Goal: Book appointment/travel/reservation

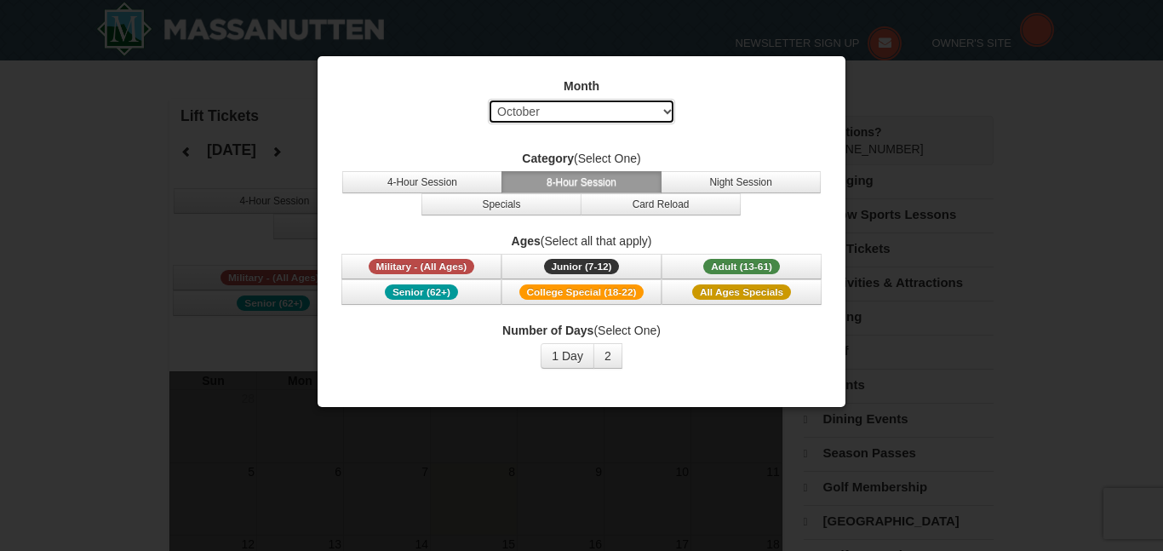
click at [549, 107] on select "Select October November December January February March April May June July Aug…" at bounding box center [581, 112] width 187 height 26
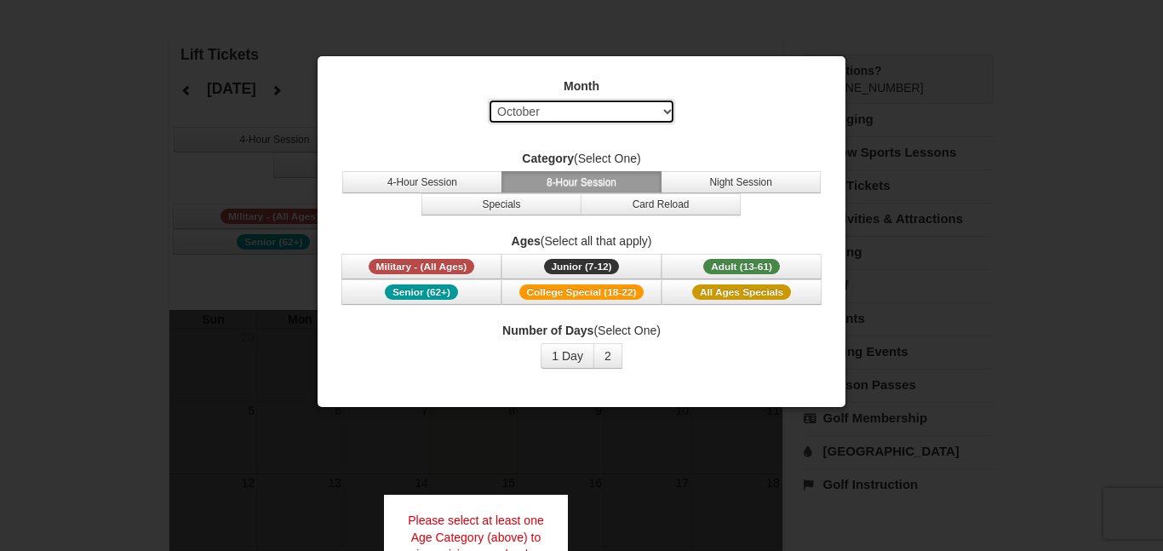
select select "2"
click at [488, 99] on select "Select October November December January February March April May June July Aug…" at bounding box center [581, 112] width 187 height 26
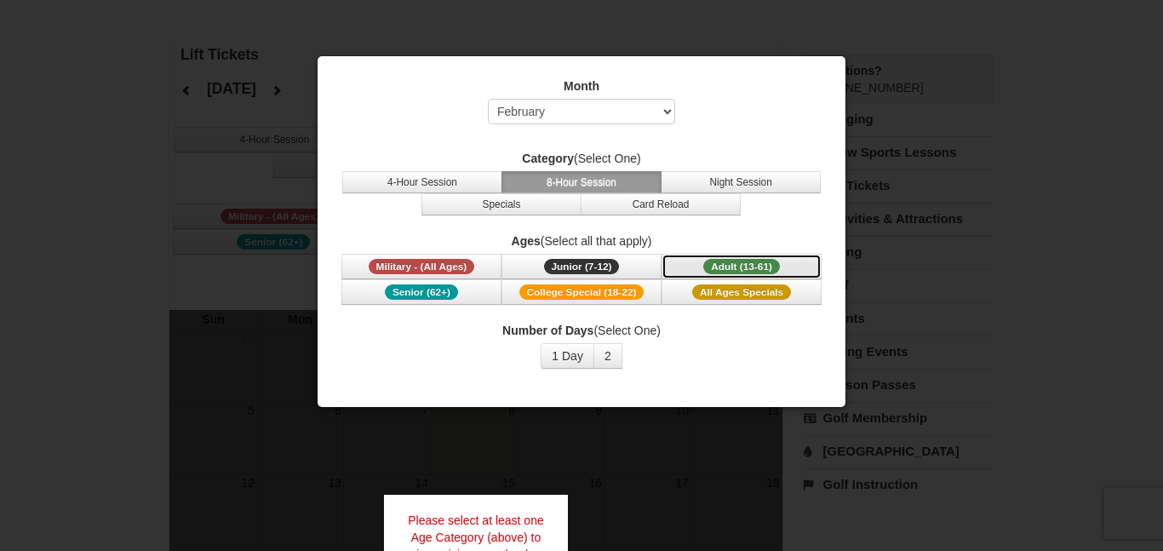
click at [764, 264] on span "Adult (13-61)" at bounding box center [741, 266] width 77 height 15
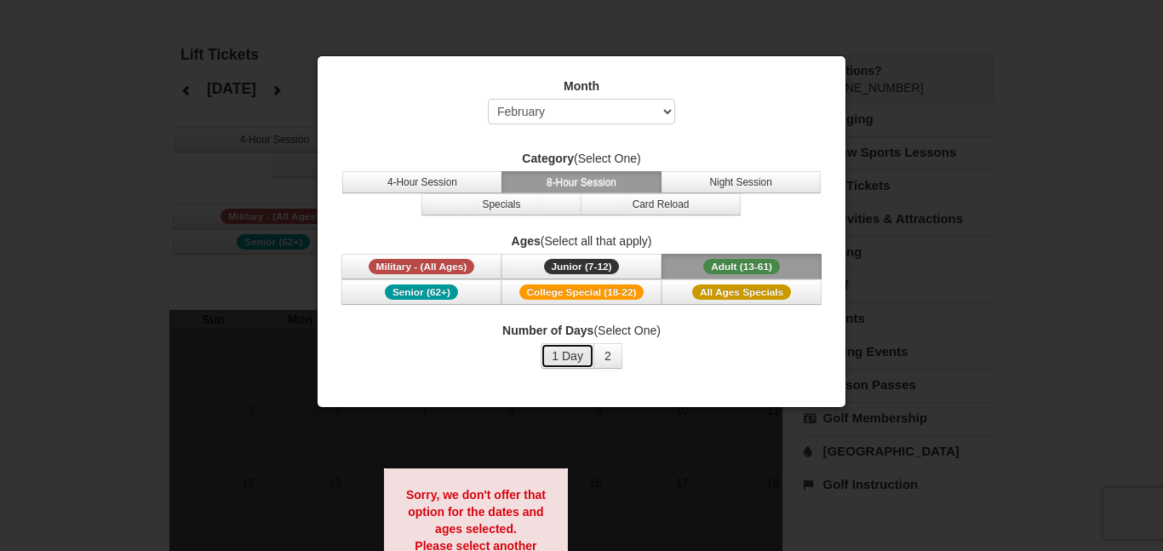
click at [561, 362] on button "1 Day" at bounding box center [568, 356] width 54 height 26
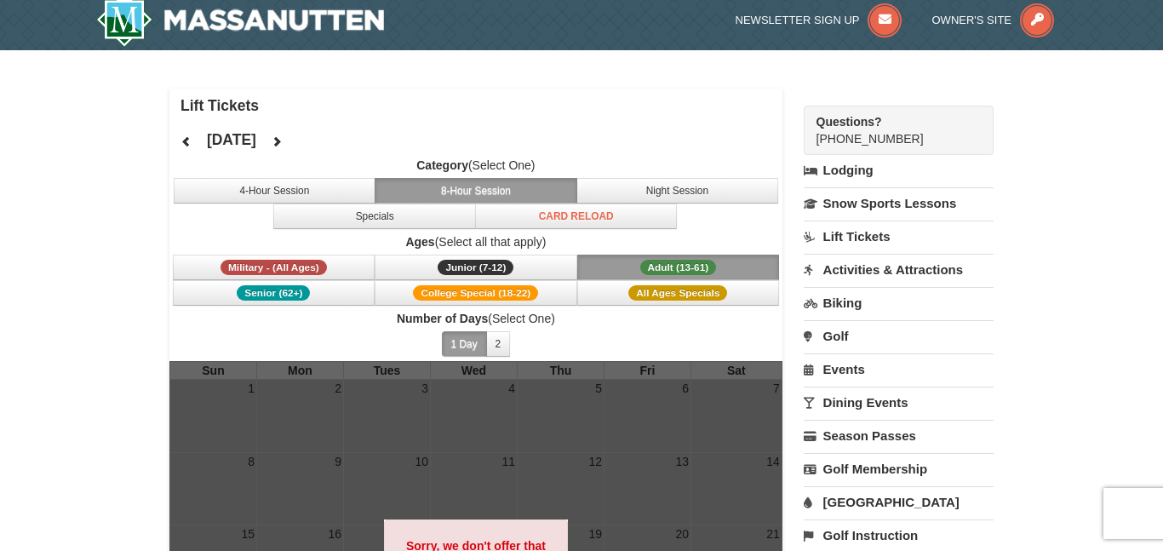
scroll to position [14, 0]
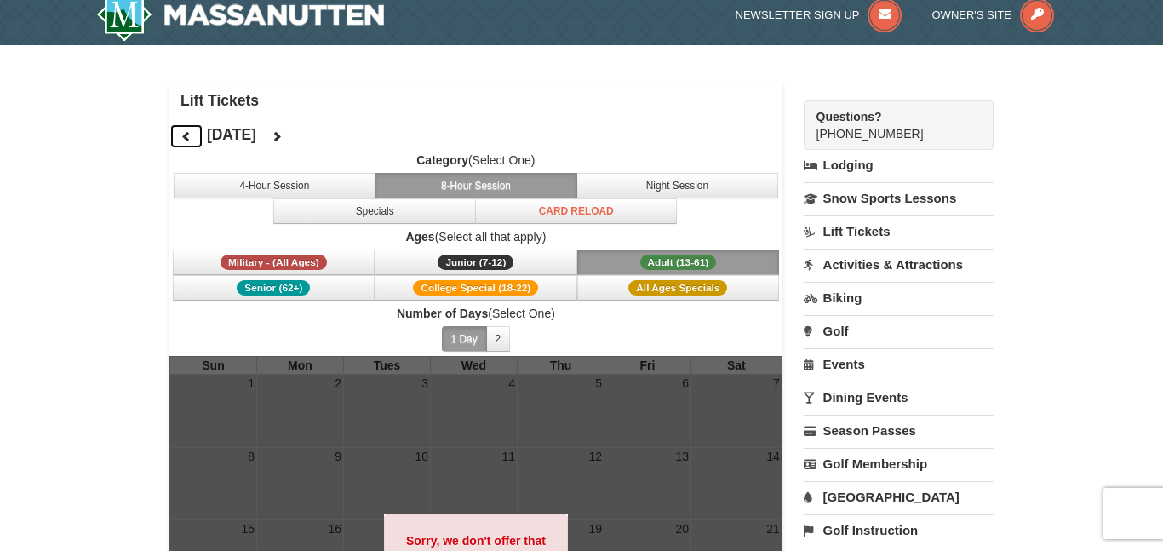
click at [187, 133] on icon at bounding box center [187, 136] width 12 height 12
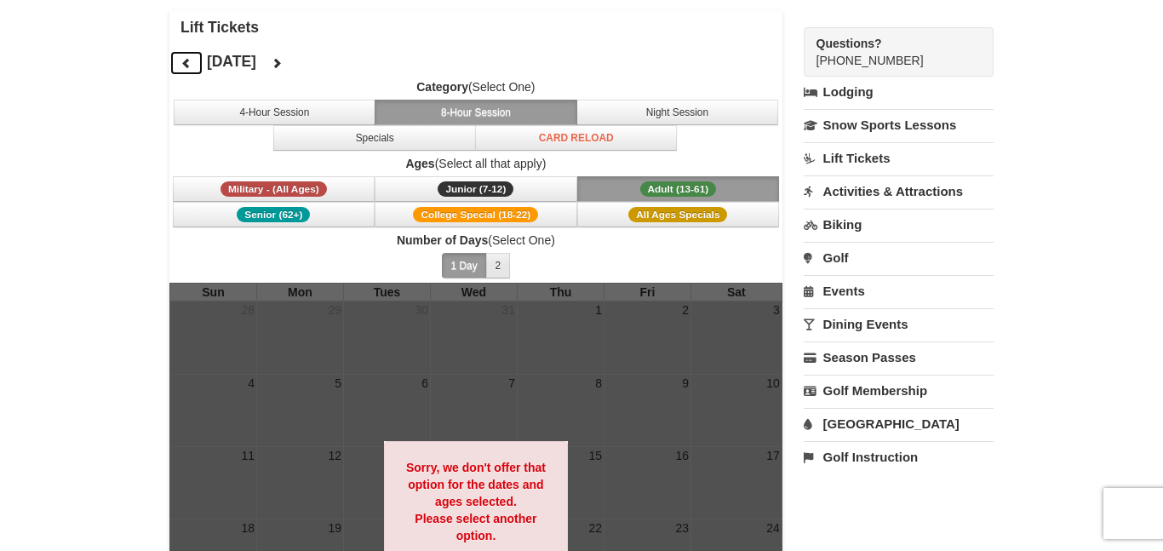
scroll to position [91, 0]
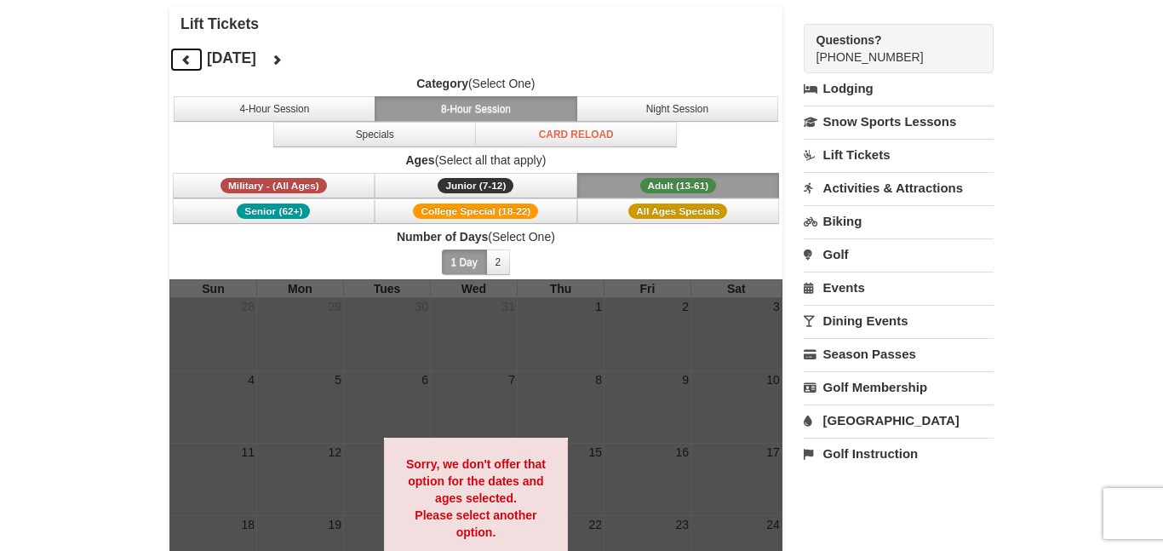
click at [189, 54] on icon at bounding box center [187, 60] width 12 height 12
click at [190, 54] on icon at bounding box center [187, 60] width 12 height 12
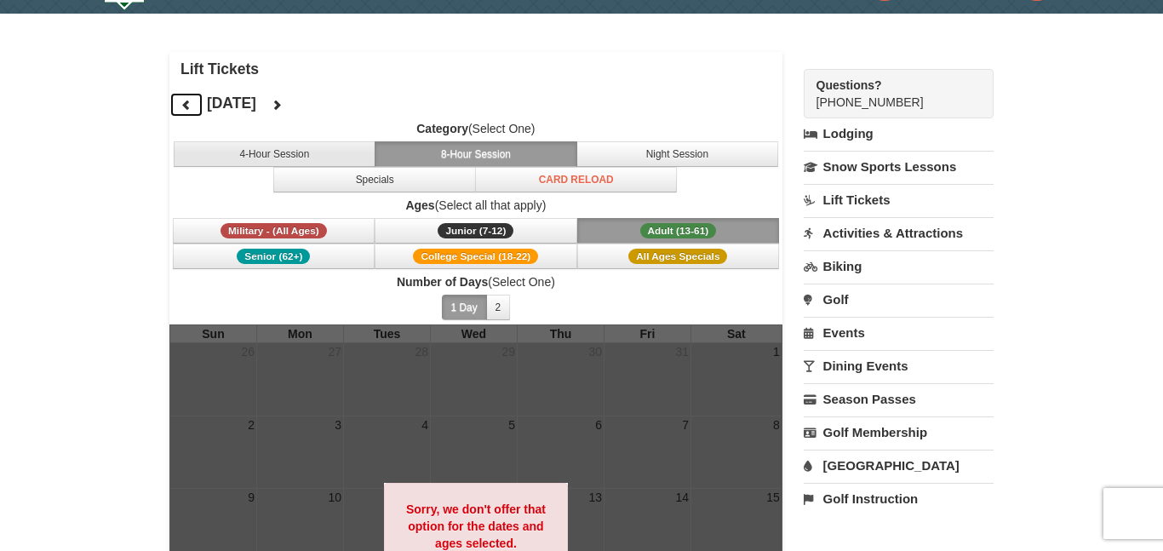
scroll to position [44, 0]
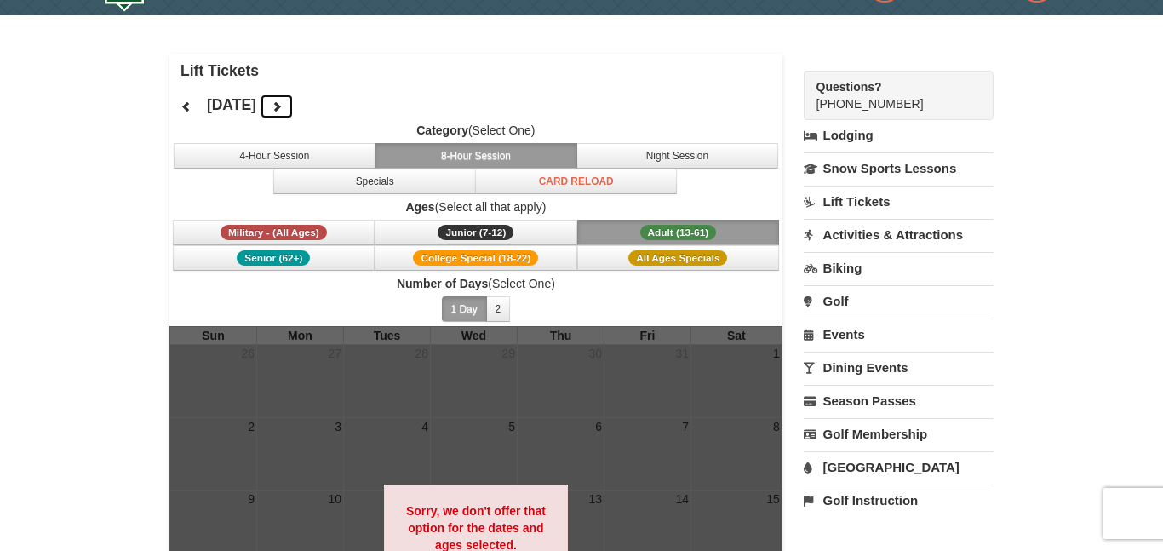
click at [283, 109] on icon at bounding box center [277, 106] width 12 height 12
click at [298, 154] on button "4-Hour Session" at bounding box center [275, 156] width 203 height 26
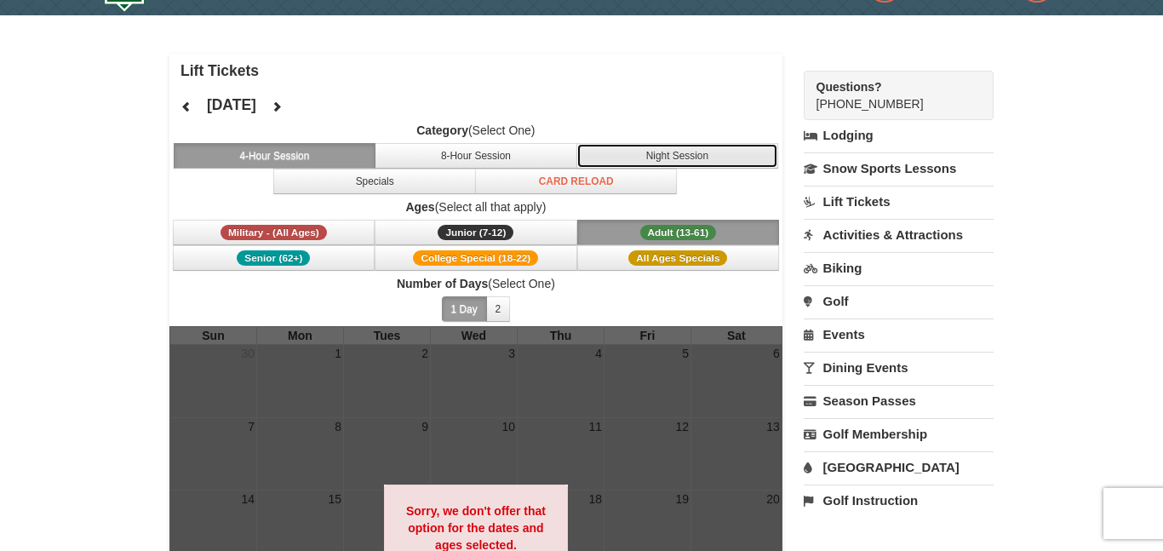
click at [667, 147] on button "Night Session" at bounding box center [678, 156] width 203 height 26
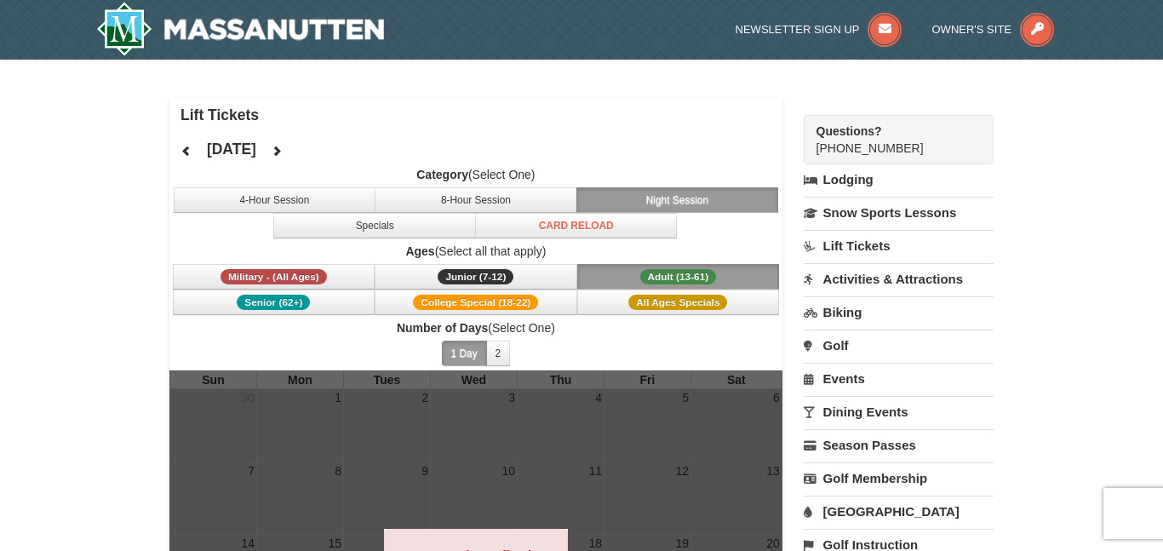
scroll to position [5, 0]
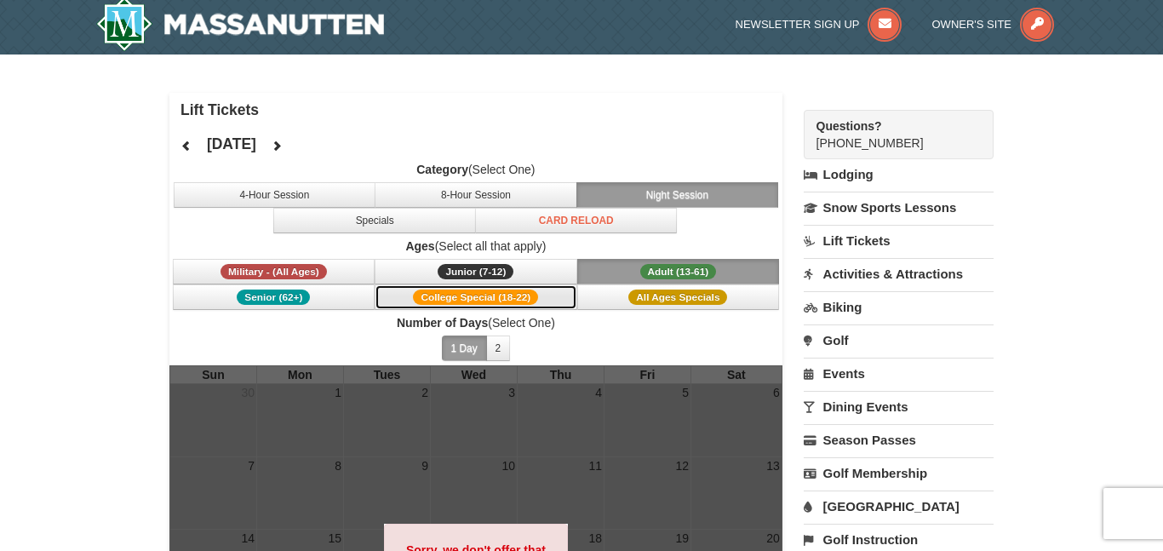
click at [461, 298] on span "College Special (18-22)" at bounding box center [475, 297] width 125 height 15
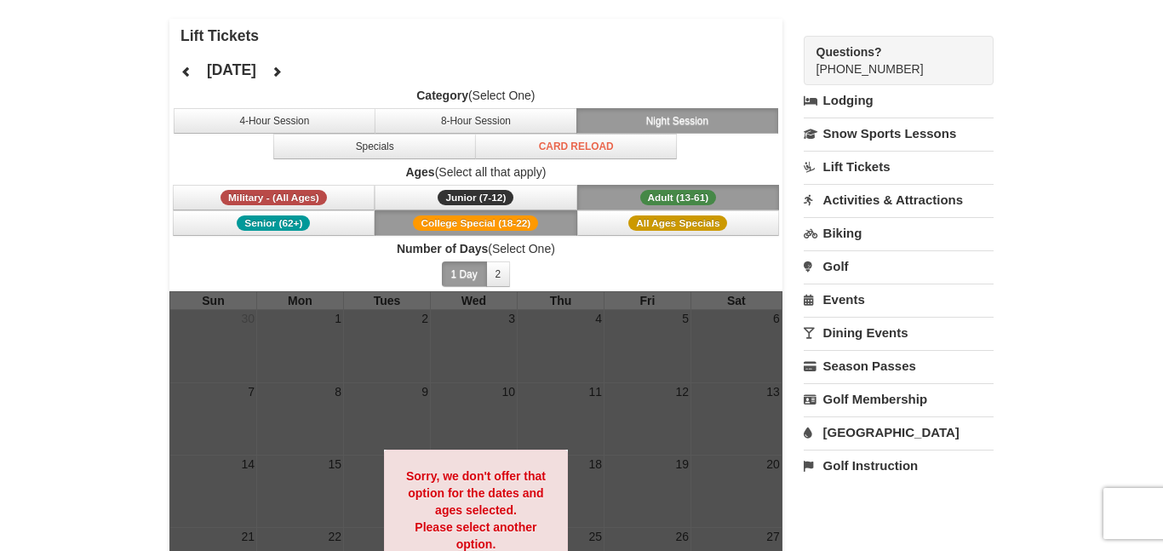
scroll to position [80, 0]
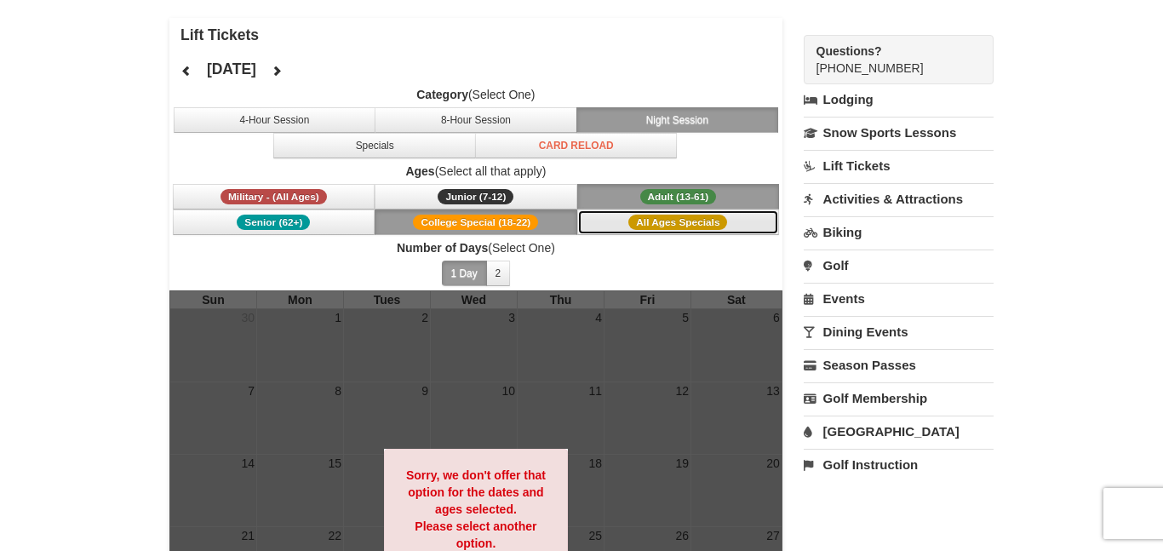
click at [678, 226] on span "All Ages Specials" at bounding box center [677, 222] width 99 height 15
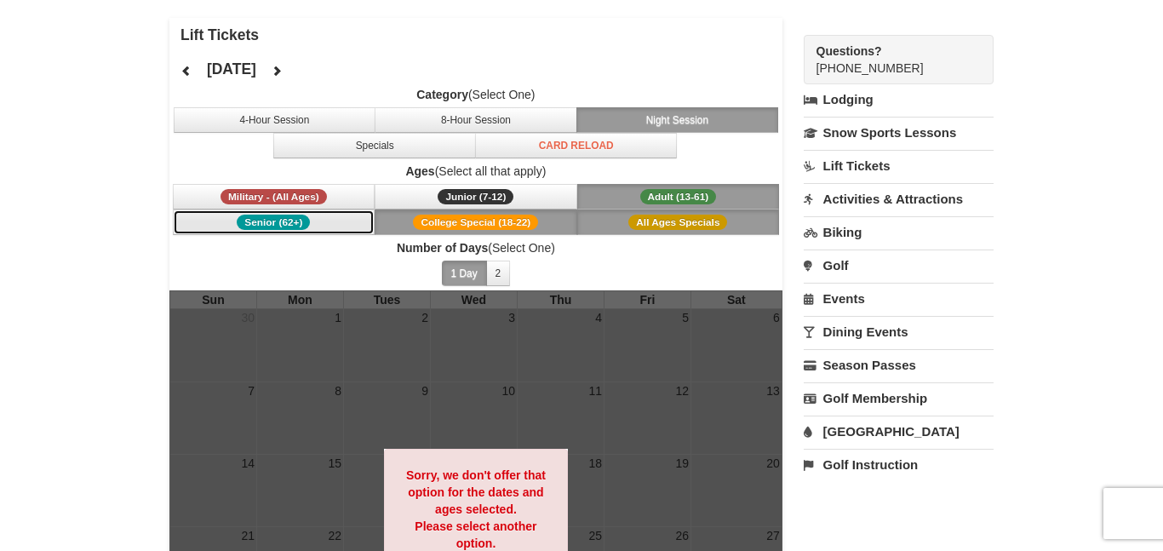
click at [299, 227] on span "Senior (62+)" at bounding box center [273, 222] width 73 height 15
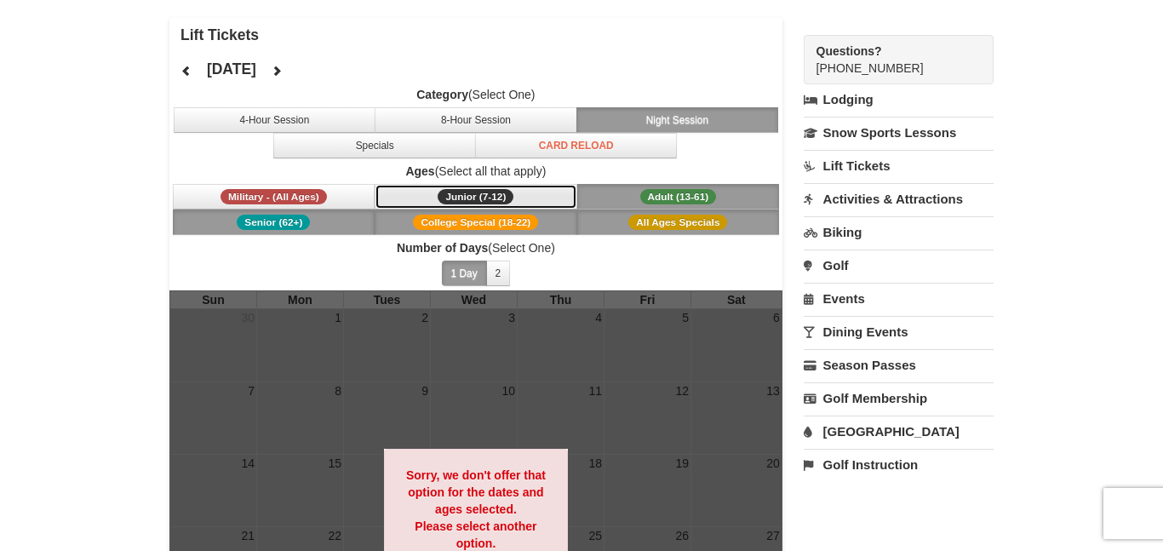
click at [458, 190] on span "Junior (7-12)" at bounding box center [476, 196] width 76 height 15
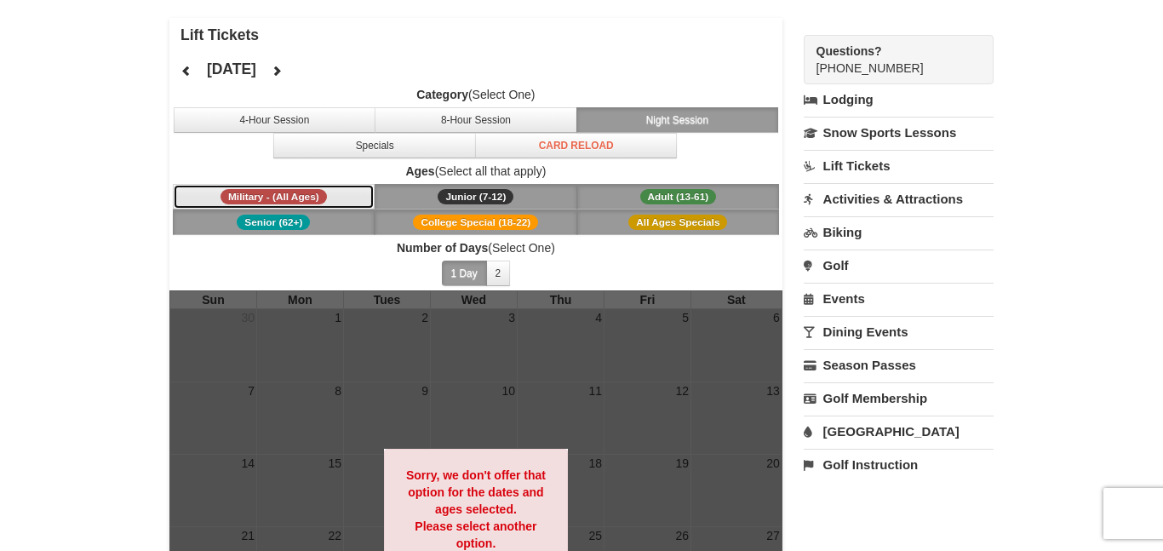
click at [300, 191] on span "Military - (All Ages)" at bounding box center [274, 196] width 106 height 15
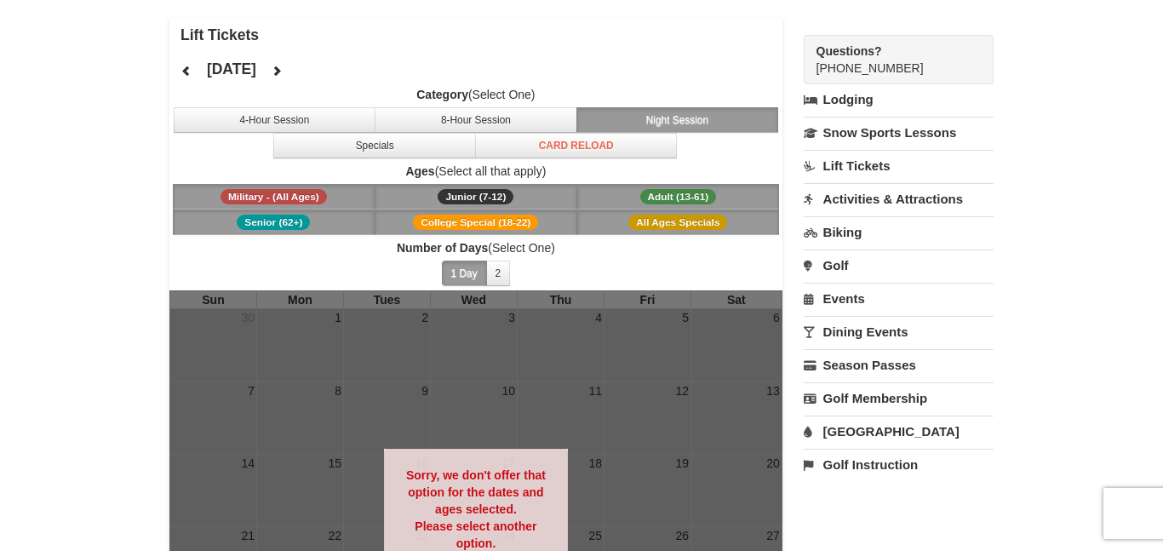
click at [301, 192] on span "Military - (All Ages)" at bounding box center [274, 196] width 106 height 15
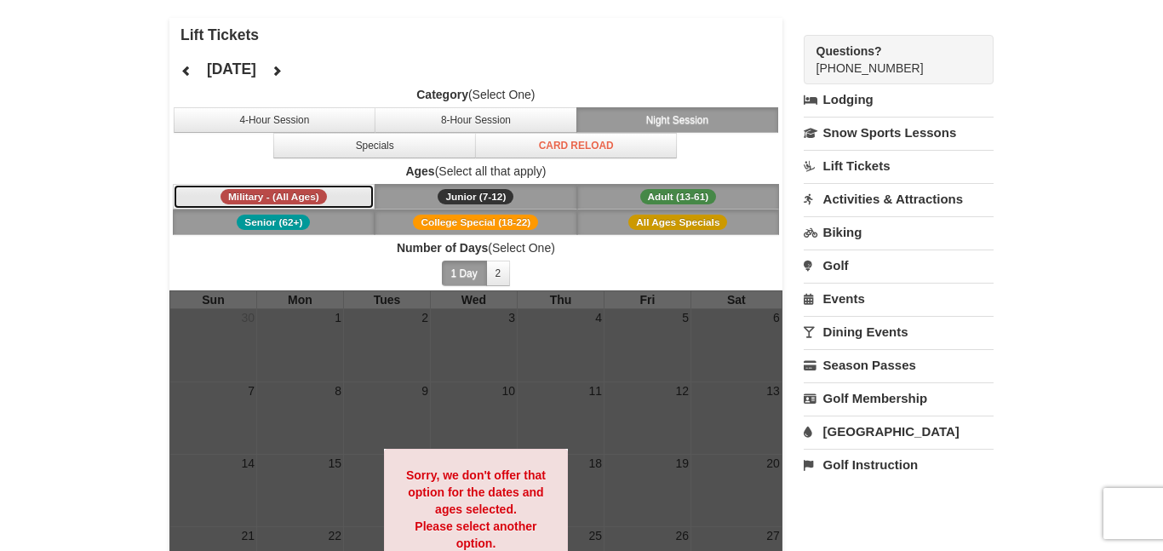
click at [312, 208] on button "Military - (All Ages)" at bounding box center [274, 197] width 203 height 26
click at [330, 215] on button "Senior (62+)" at bounding box center [274, 222] width 203 height 26
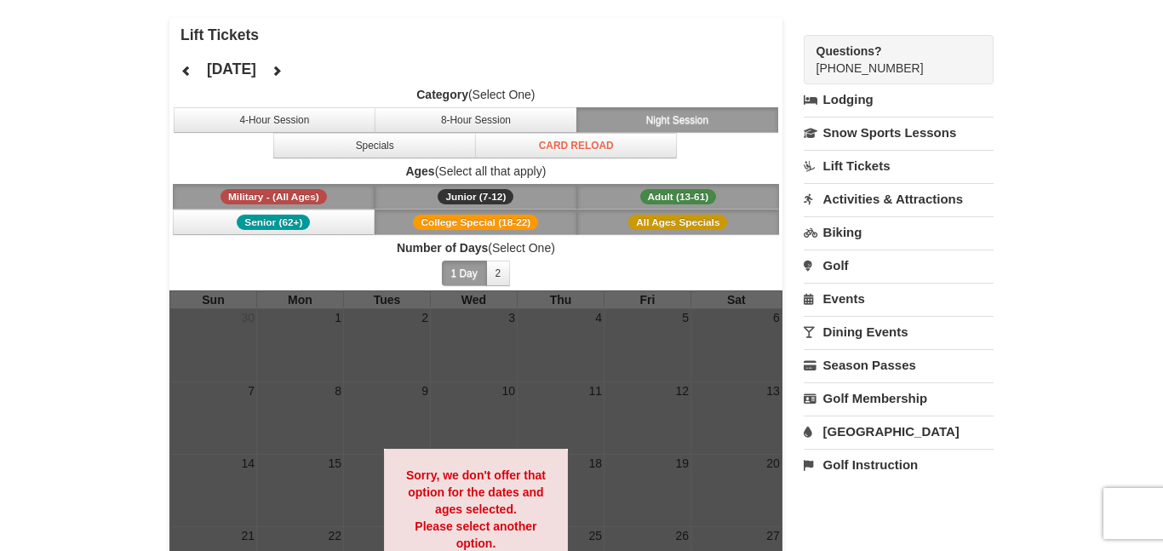
click at [322, 198] on span "Military - (All Ages)" at bounding box center [274, 196] width 106 height 15
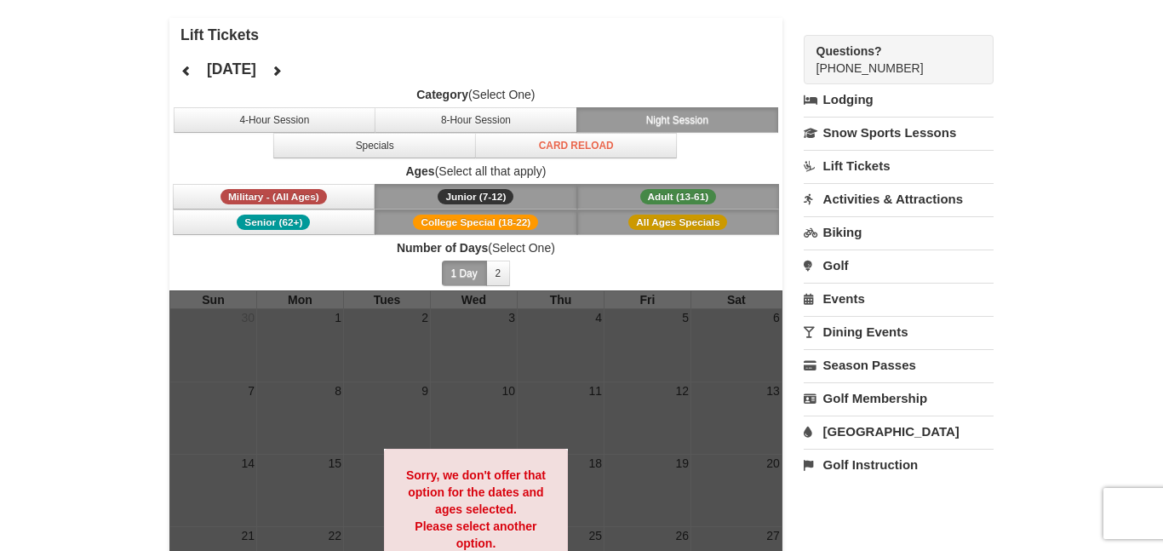
click at [404, 198] on button "Junior (7-12) (7 - 12)" at bounding box center [476, 197] width 203 height 26
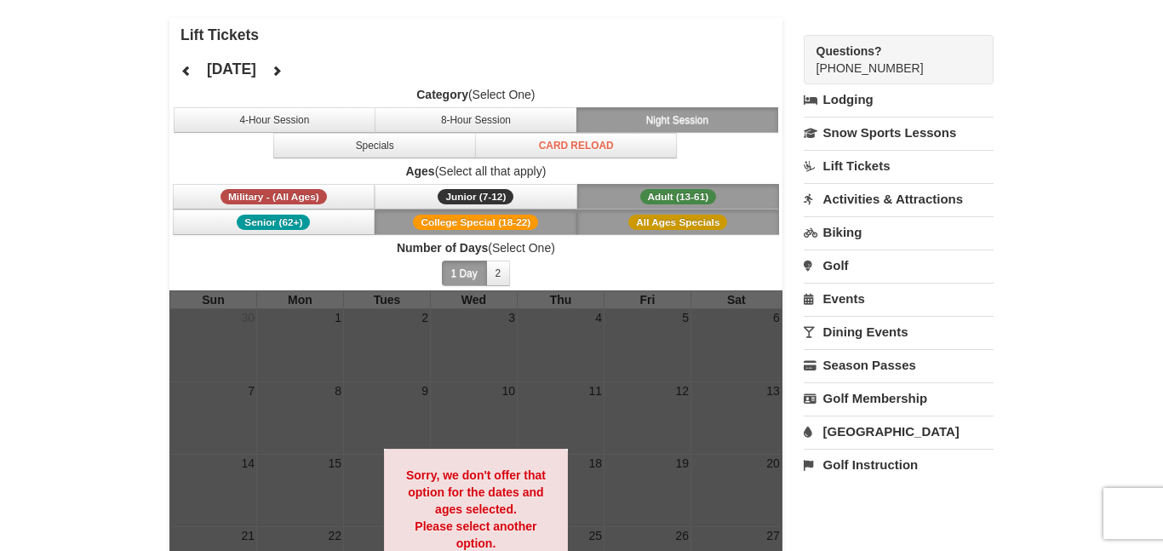
click at [417, 224] on span "College Special (18-22)" at bounding box center [475, 222] width 125 height 15
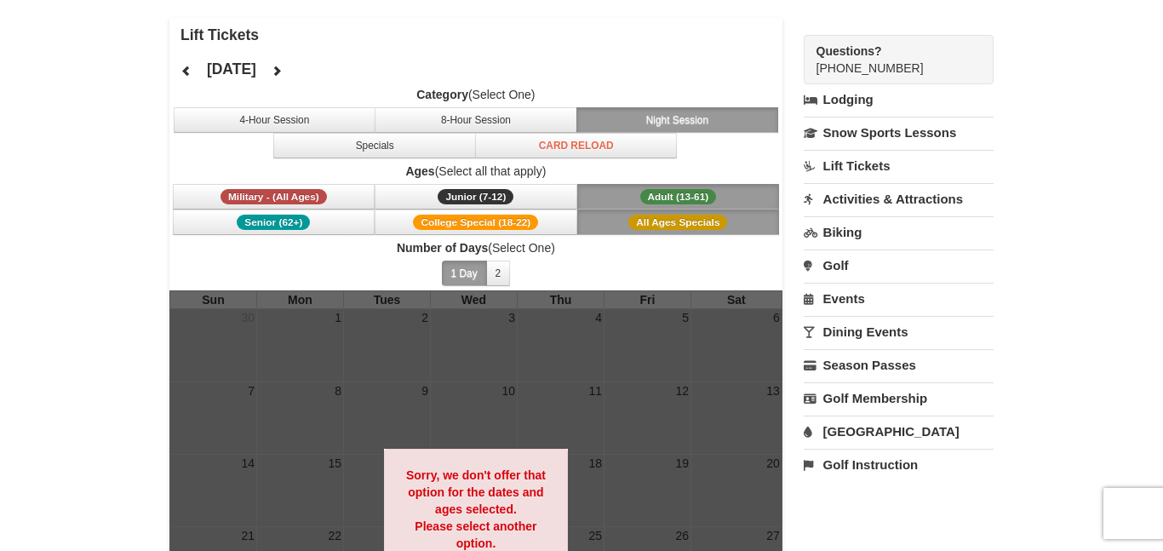
click at [596, 221] on button "All Ages Specials" at bounding box center [678, 222] width 203 height 26
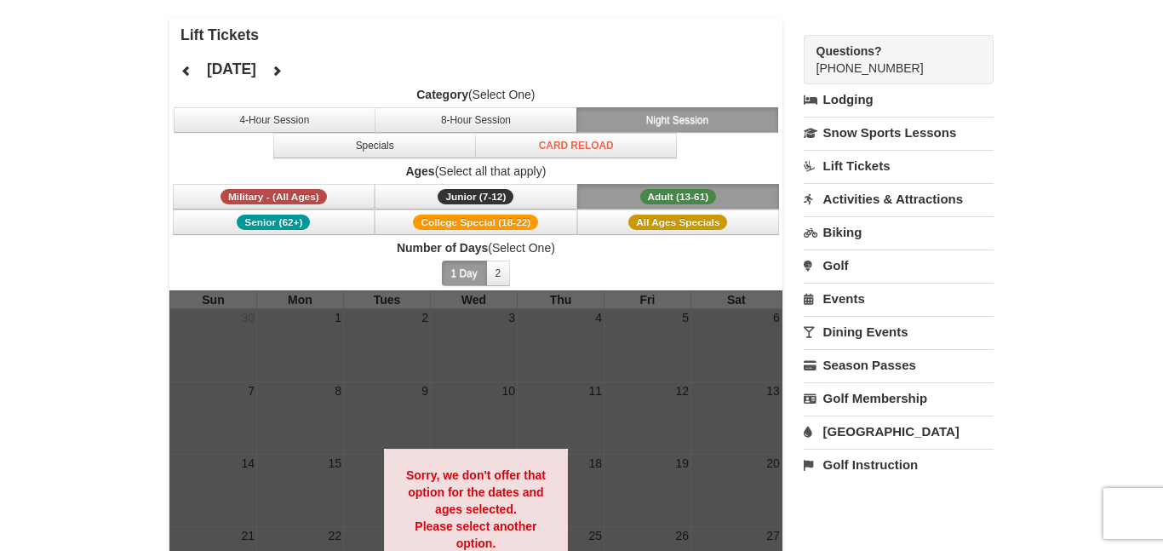
click at [603, 201] on button "Adult (13-61) (13 - 61)" at bounding box center [678, 197] width 203 height 26
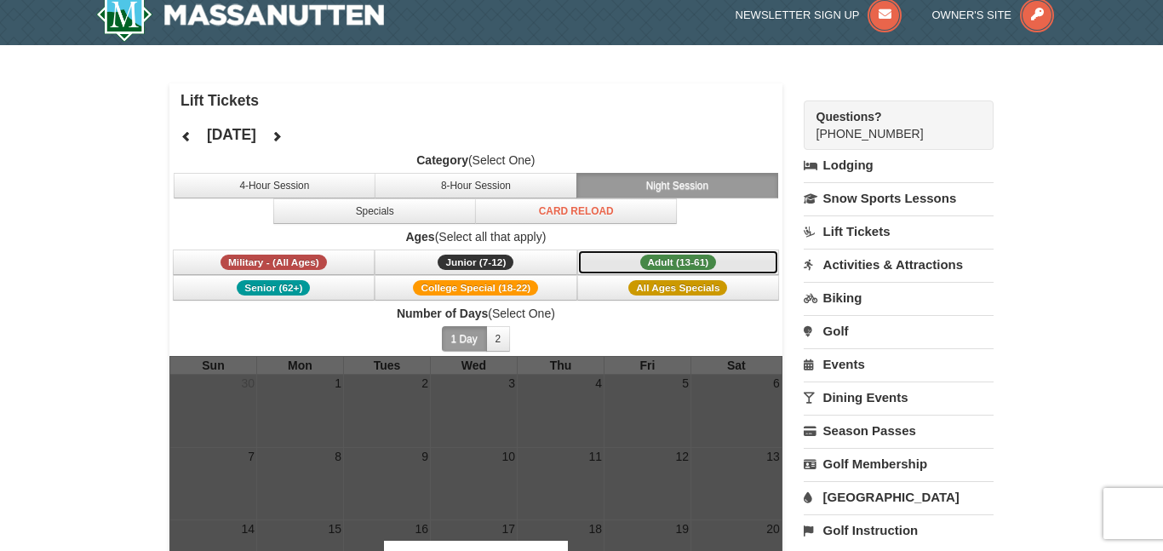
scroll to position [0, 0]
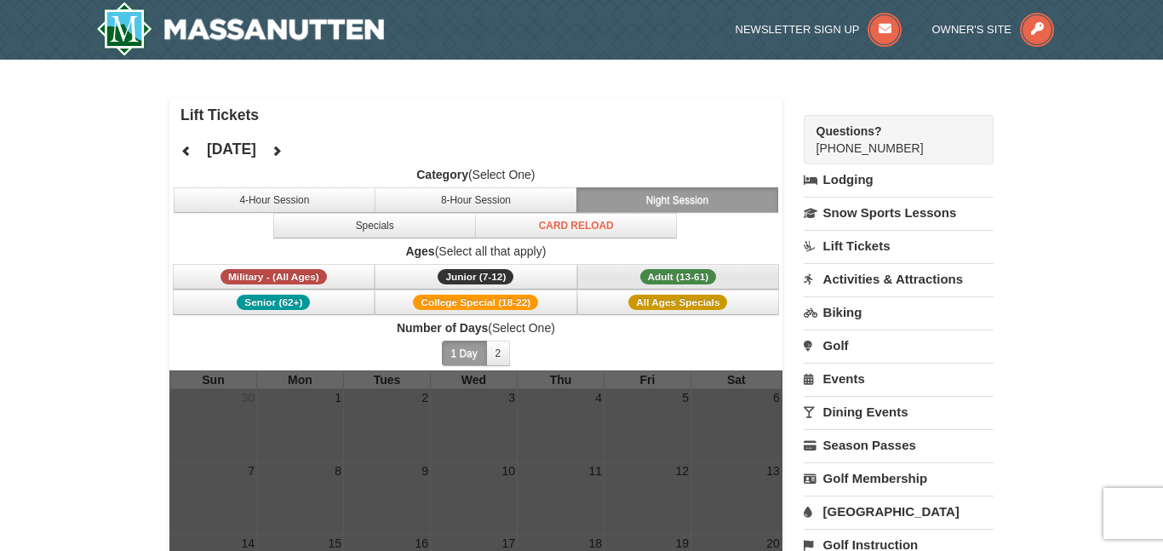
click at [604, 200] on button "Night Session" at bounding box center [678, 200] width 203 height 26
click at [399, 215] on button "Specials" at bounding box center [374, 226] width 203 height 26
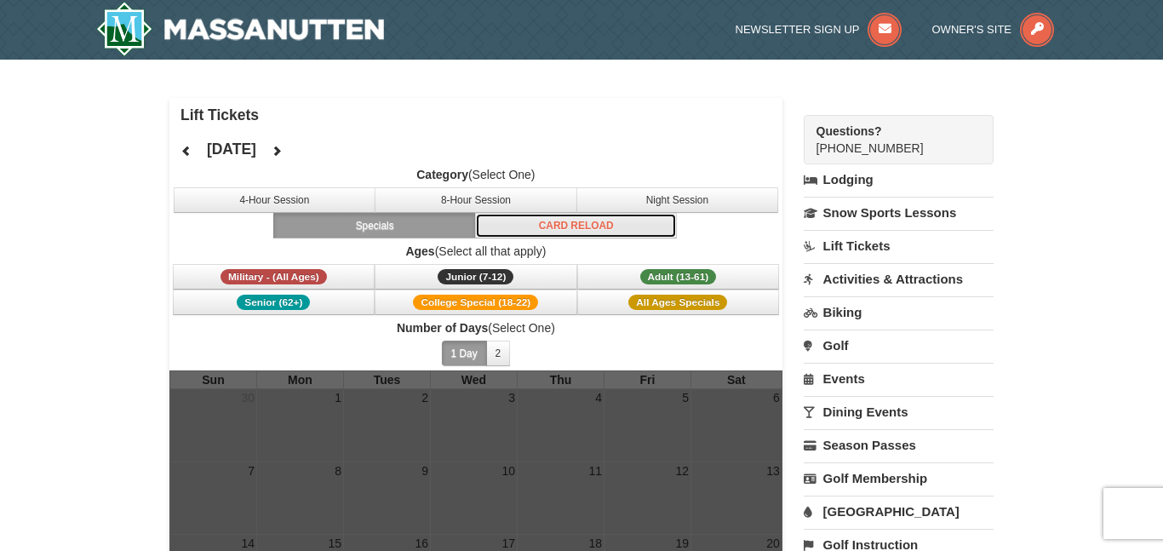
click at [542, 238] on button "Card Reload" at bounding box center [576, 226] width 203 height 26
